Goal: Submit feedback/report problem: Submit feedback/report problem

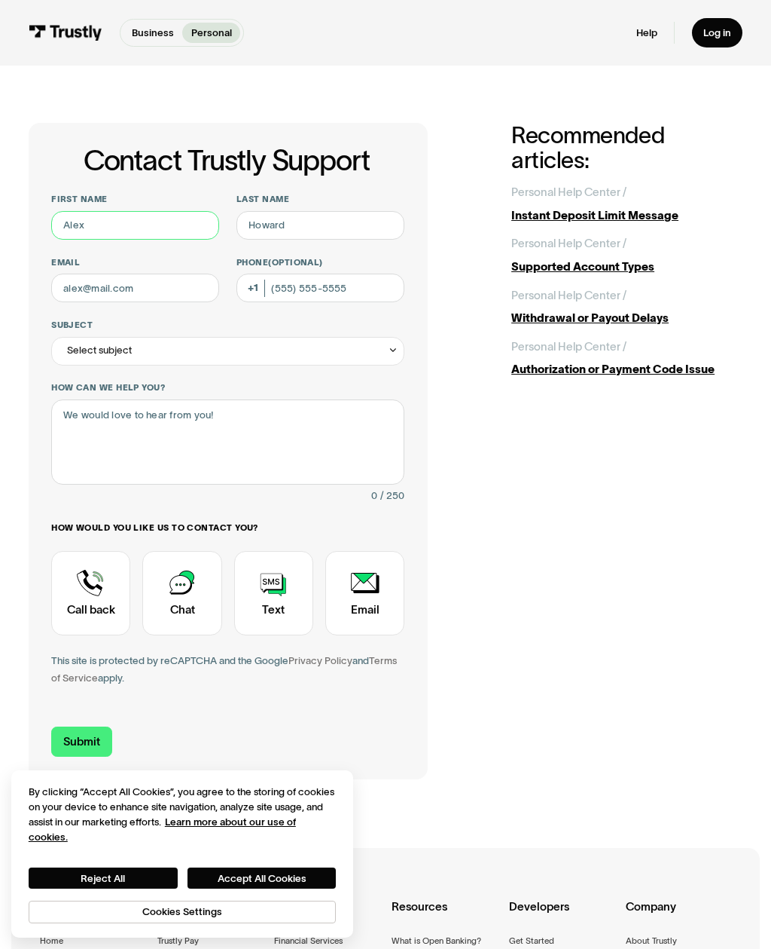
click at [157, 237] on input "First name" at bounding box center [135, 225] width 168 height 29
type input "[PERSON_NAME]"
click at [347, 225] on input "Last name" at bounding box center [321, 225] width 168 height 29
type input "[PERSON_NAME]"
click at [93, 301] on input "Email" at bounding box center [135, 287] width 168 height 29
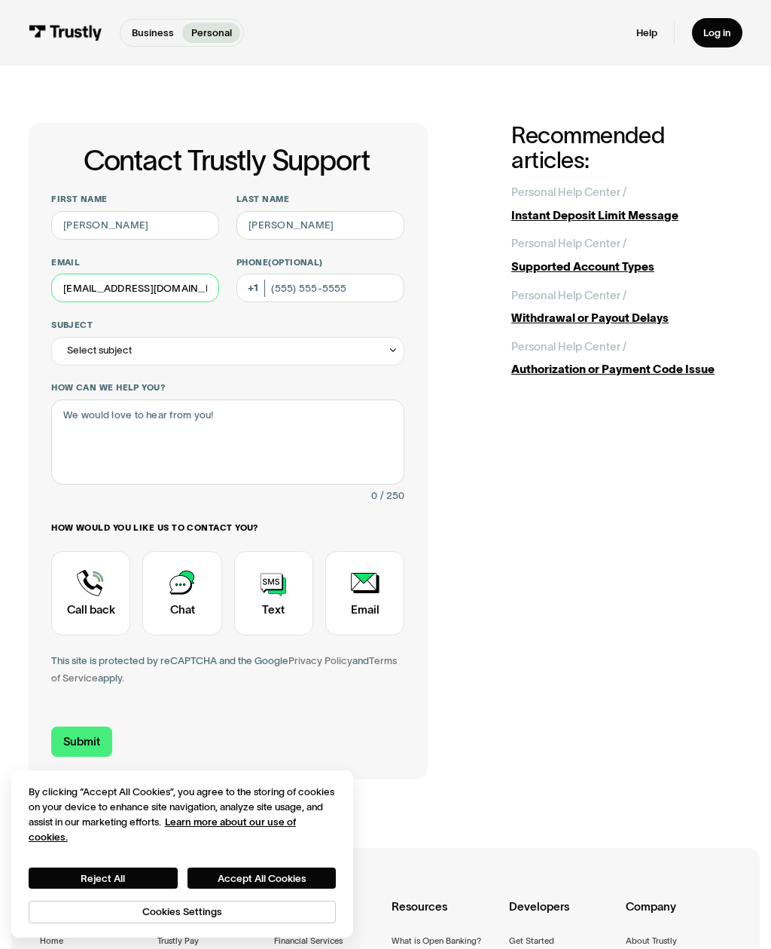
type input "[EMAIL_ADDRESS][DOMAIN_NAME]"
click at [292, 301] on input "Phone (Optional)" at bounding box center [321, 287] width 168 height 29
click at [108, 357] on div "Select subject" at bounding box center [99, 350] width 65 height 17
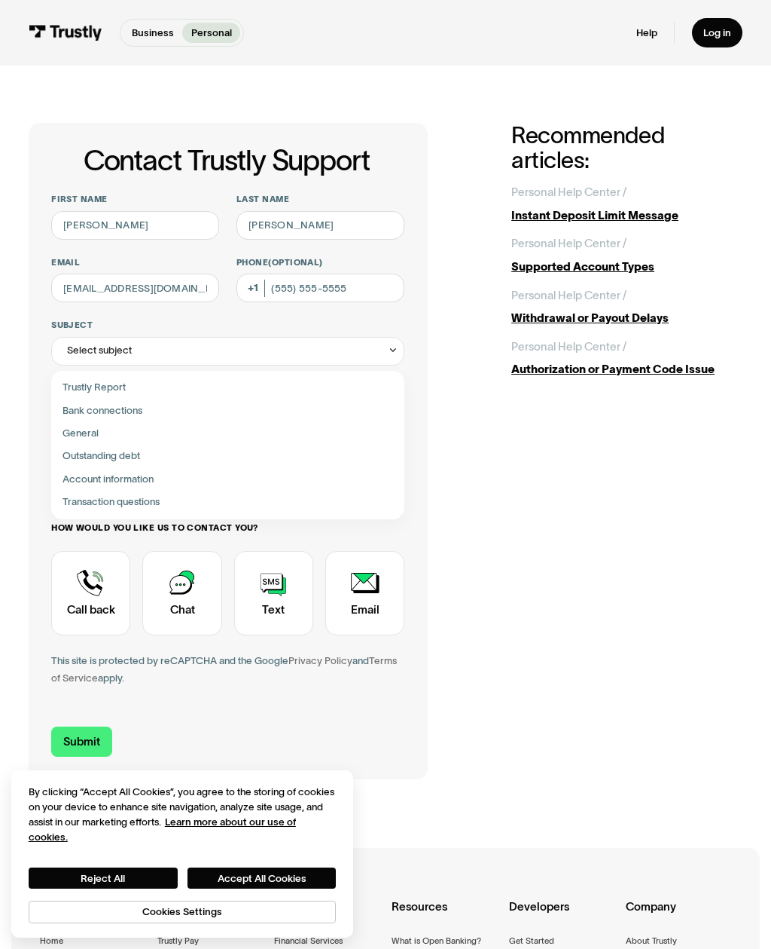
click at [76, 413] on div "Contact Trustly Support" at bounding box center [228, 410] width 342 height 23
type input "**********"
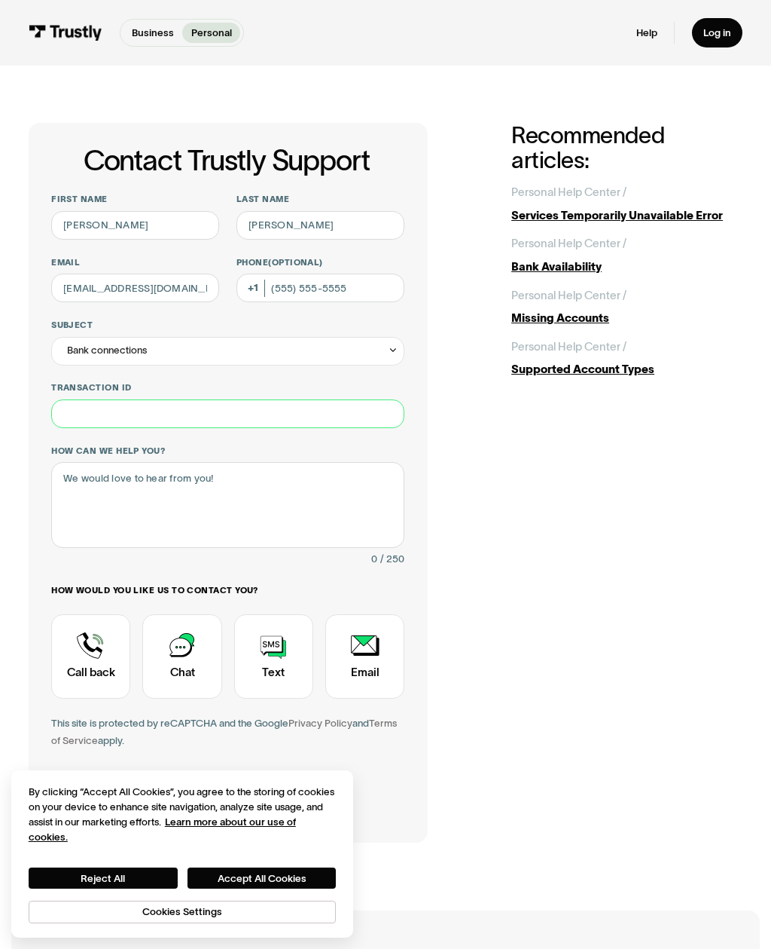
click at [79, 417] on input "Transaction ID" at bounding box center [227, 413] width 353 height 29
click at [87, 358] on div "Bank connections" at bounding box center [227, 351] width 353 height 29
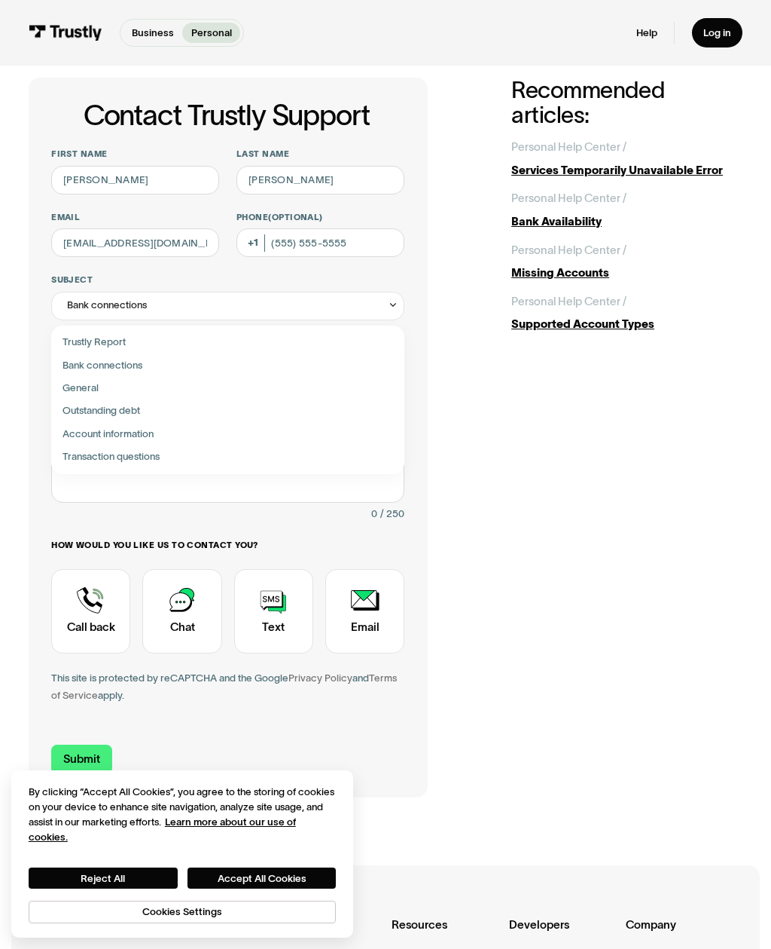
scroll to position [52, 0]
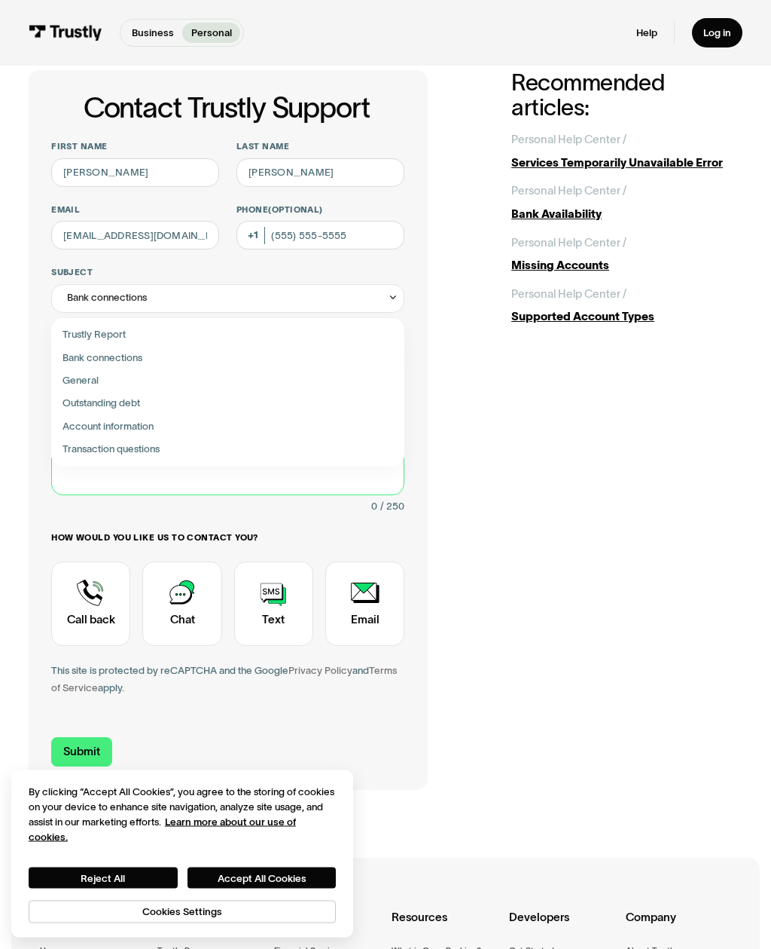
click at [78, 490] on textarea "How can we help you?" at bounding box center [227, 453] width 353 height 86
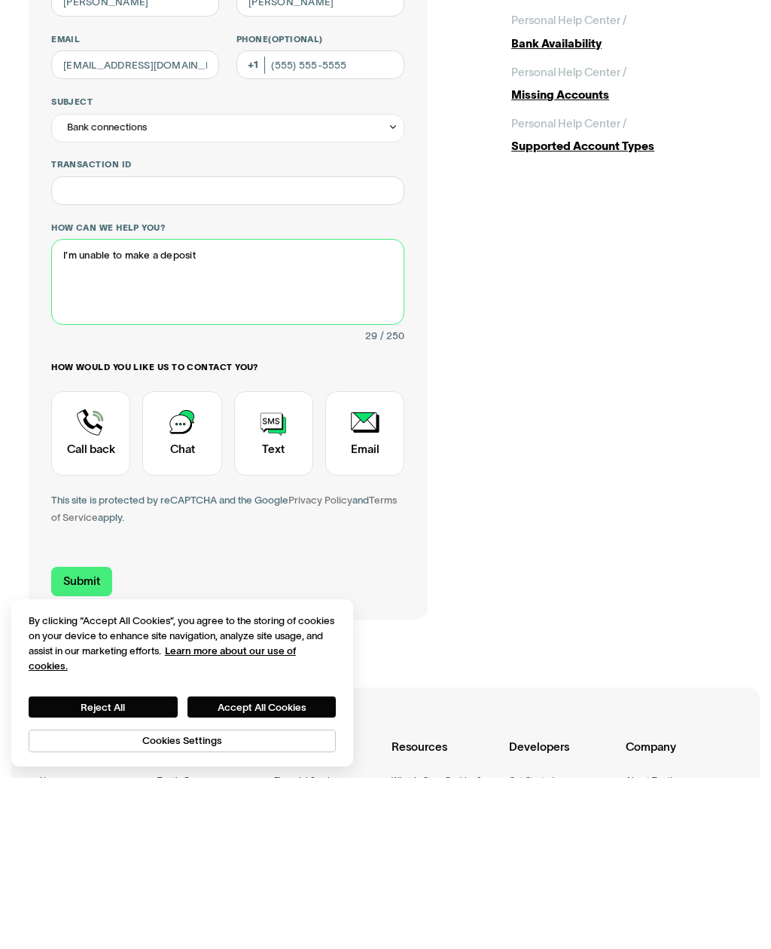
type textarea "I’m unable to make a deposit"
click at [345, 562] on div "Contact Trustly Support" at bounding box center [364, 604] width 79 height 84
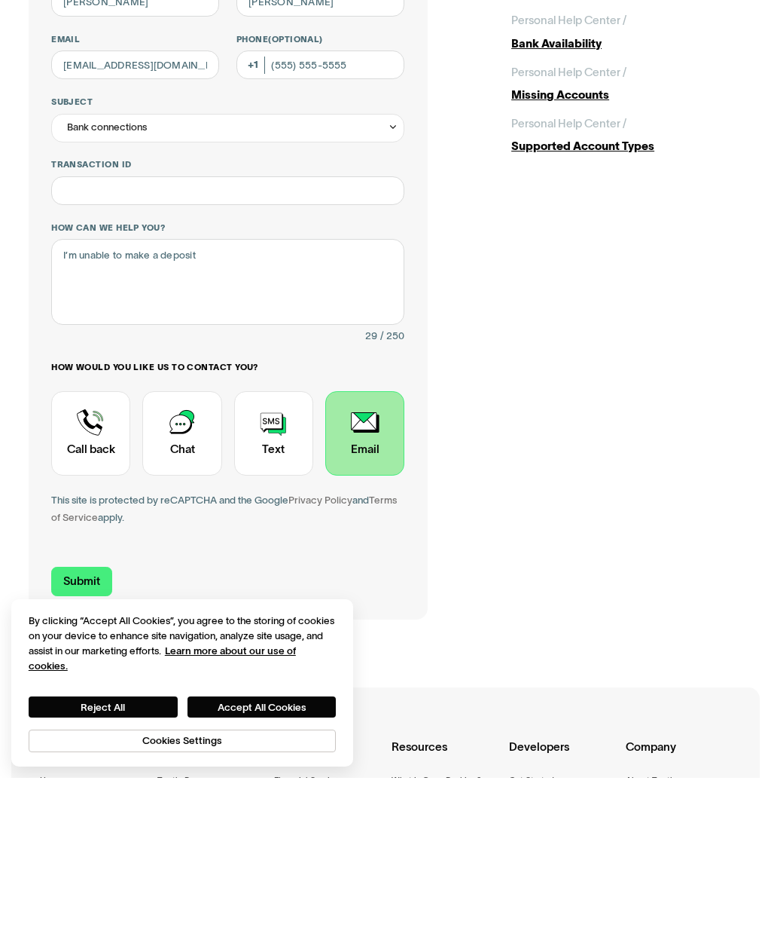
scroll to position [224, 0]
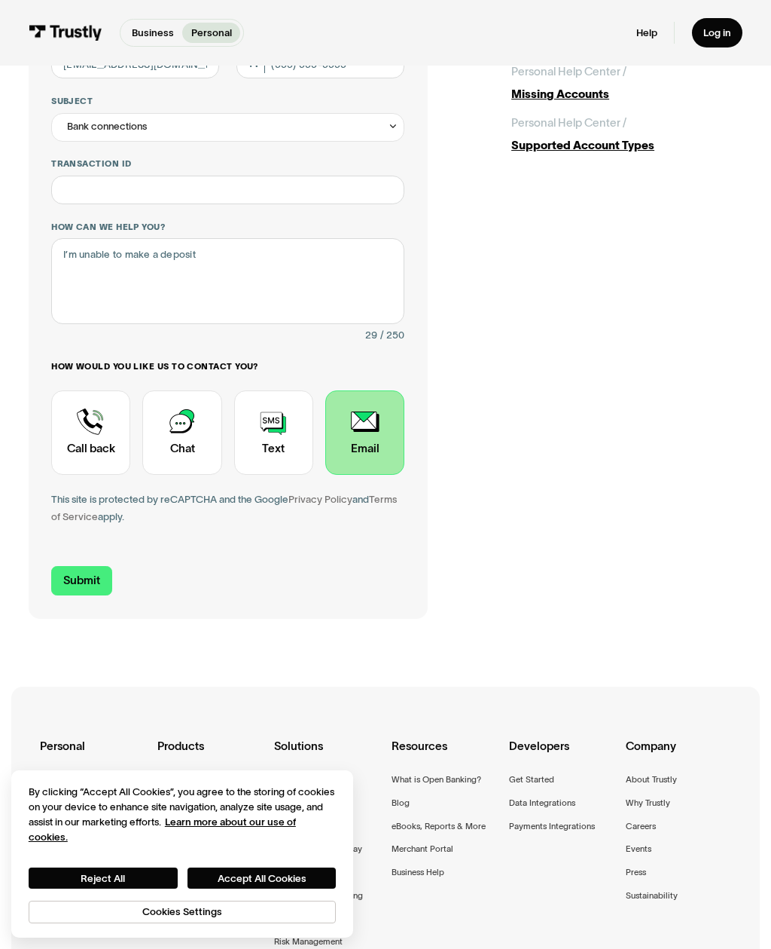
click at [76, 582] on input "Submit" at bounding box center [81, 581] width 61 height 30
